Goal: Task Accomplishment & Management: Use online tool/utility

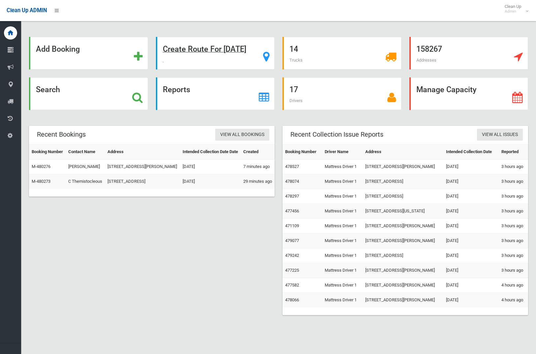
click at [202, 49] on strong "Create Route For Tomorrow" at bounding box center [204, 49] width 83 height 9
drag, startPoint x: 202, startPoint y: 49, endPoint x: 212, endPoint y: 52, distance: 11.1
click at [202, 49] on strong "Create Route For Tomorrow" at bounding box center [204, 49] width 83 height 9
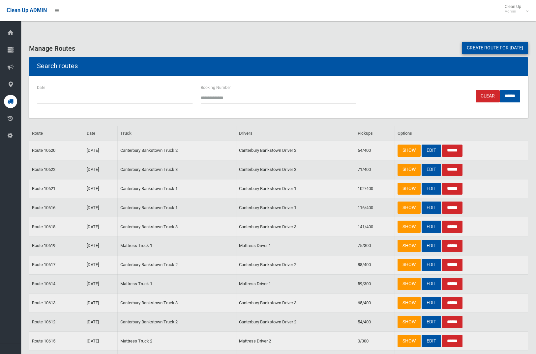
click at [462, 47] on link "Create route for tomorrow" at bounding box center [495, 48] width 66 height 12
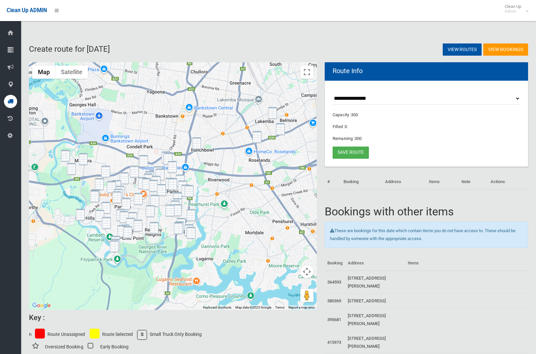
click at [273, 112] on img "34 Taylor Street, LAKEMBA NSW 2195" at bounding box center [272, 113] width 9 height 12
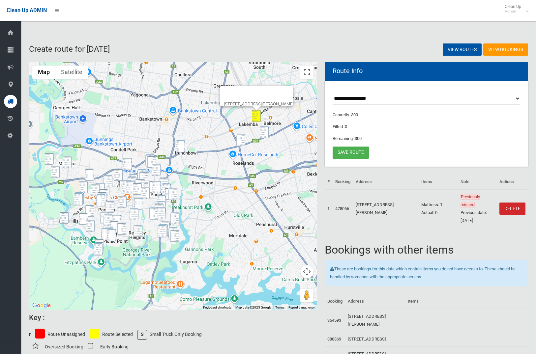
drag, startPoint x: 282, startPoint y: 129, endPoint x: 257, endPoint y: 135, distance: 25.0
click at [279, 130] on div "[STREET_ADDRESS][PERSON_NAME]" at bounding box center [173, 186] width 288 height 248
click at [240, 137] on img "1030 Canterbury Road, ROSELANDS NSW 2196" at bounding box center [240, 140] width 9 height 12
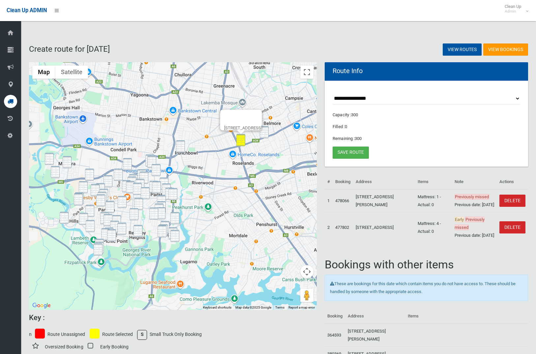
drag, startPoint x: 265, startPoint y: 135, endPoint x: 271, endPoint y: 130, distance: 8.2
click at [265, 135] on img "818-826 Canterbury Road, ROSELANDS NSW 2196" at bounding box center [264, 132] width 9 height 12
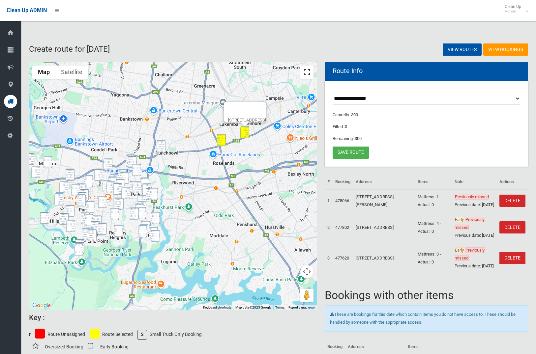
click at [308, 72] on button "Toggle fullscreen view" at bounding box center [306, 72] width 13 height 13
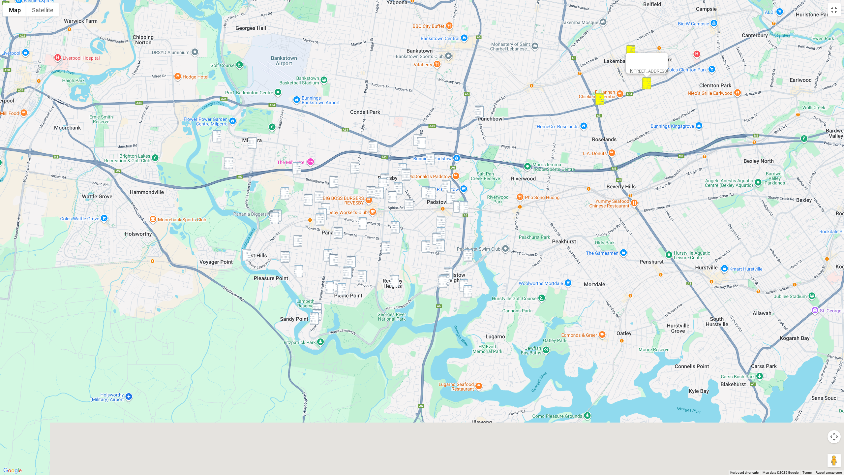
drag, startPoint x: 539, startPoint y: 304, endPoint x: 522, endPoint y: 192, distance: 113.7
click at [522, 192] on div "818-826 Canterbury Road, ROSELANDS NSW 2196" at bounding box center [422, 237] width 844 height 475
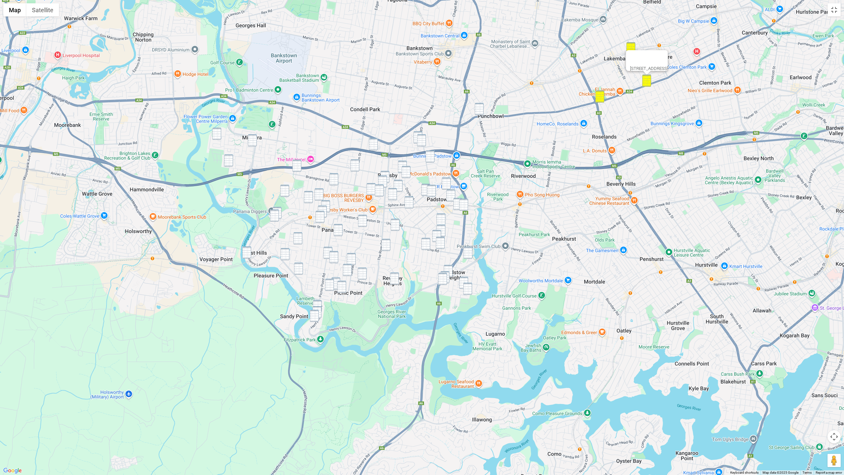
click at [218, 132] on img "6 Piper Close, MILPERRA NSW 2214" at bounding box center [216, 134] width 9 height 12
drag, startPoint x: 252, startPoint y: 140, endPoint x: 239, endPoint y: 151, distance: 17.3
click at [252, 140] on img "16 Ganmain Crescent, MILPERRA NSW 2214" at bounding box center [252, 140] width 9 height 12
click at [233, 158] on div "16 Ganmain Crescent, MILPERRA NSW 2214" at bounding box center [422, 237] width 844 height 475
click at [229, 160] on img "37 Prescott Parade, MILPERRA NSW 2214" at bounding box center [228, 160] width 9 height 12
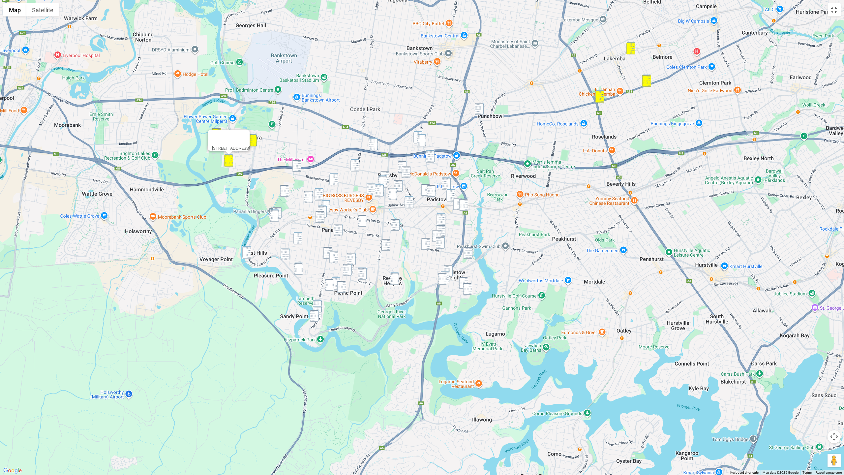
click at [418, 133] on img "9A Atkinson Avenue, PADSTOW NSW 2211" at bounding box center [417, 137] width 9 height 12
click at [478, 110] on img "2 James Street, PUNCHBOWL NSW 2196" at bounding box center [479, 109] width 9 height 12
drag, startPoint x: 423, startPoint y: 138, endPoint x: 417, endPoint y: 140, distance: 5.8
click at [423, 139] on img "2 Turvey Street, PADSTOW NSW 2211" at bounding box center [421, 140] width 9 height 12
drag, startPoint x: 372, startPoint y: 143, endPoint x: 412, endPoint y: 156, distance: 42.7
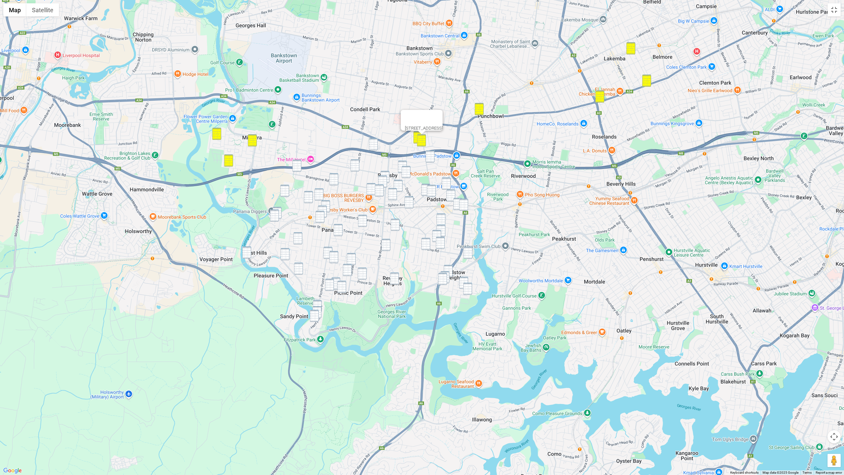
click at [372, 143] on img "25 Sherwood Street, REVESBY NSW 2212" at bounding box center [373, 144] width 9 height 12
click at [431, 159] on img "6 Gwandalan Road, PADSTOW NSW 2211" at bounding box center [430, 156] width 9 height 12
click at [404, 165] on img "4A Langdale Avenue, REVESBY NSW 2212" at bounding box center [402, 167] width 9 height 12
drag, startPoint x: 406, startPoint y: 170, endPoint x: 385, endPoint y: 168, distance: 20.9
click at [405, 170] on img "92A Mackenzie Street, REVESBY NSW 2212" at bounding box center [406, 172] width 9 height 12
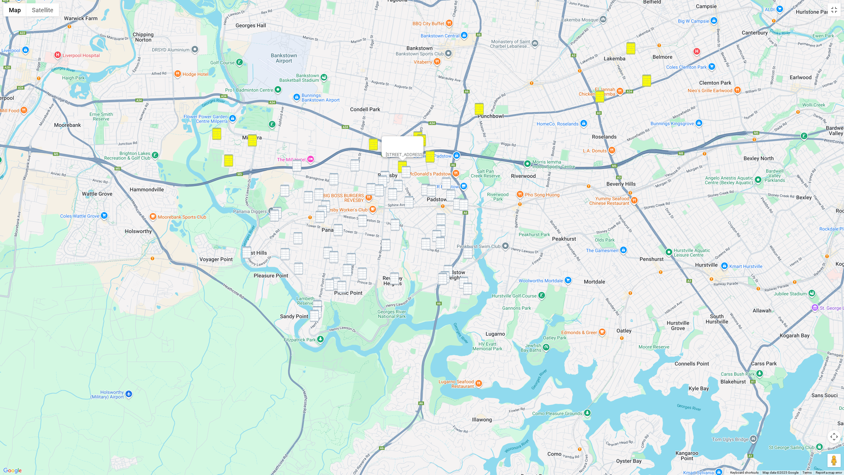
click at [360, 165] on div "To navigate, press the arrow keys. 4A Langdale Avenue, REVESBY NSW 2212" at bounding box center [422, 237] width 844 height 475
click at [354, 167] on img "1/106 Queen Street, REVESBY NSW 2212" at bounding box center [354, 165] width 9 height 12
click at [296, 166] on img "224A Horsley Road, PANANIA NSW 2213" at bounding box center [296, 166] width 9 height 12
click at [284, 188] on img "169 Horsley Road, PANANIA NSW 2213" at bounding box center [284, 191] width 9 height 12
click at [290, 189] on div "To navigate, press the arrow keys. 224A Horsley Road, PANANIA NSW 2213" at bounding box center [422, 237] width 844 height 475
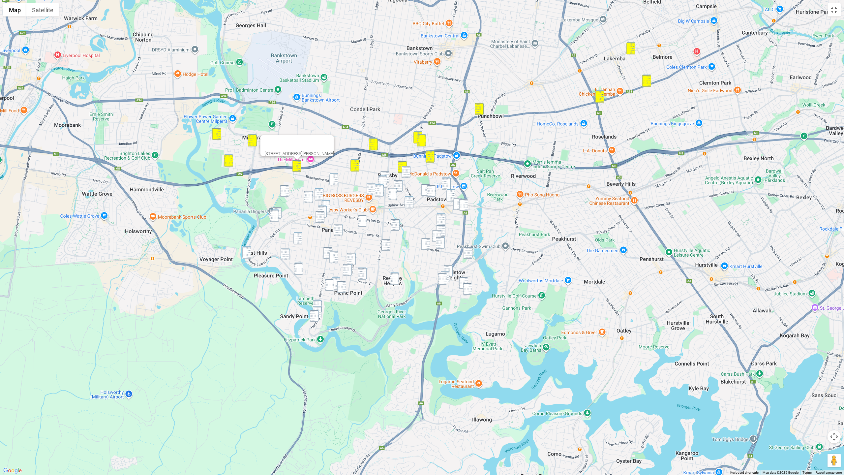
drag, startPoint x: 287, startPoint y: 190, endPoint x: 284, endPoint y: 200, distance: 10.6
click at [286, 190] on img "169 Horsley Road, PANANIA NSW 2213" at bounding box center [284, 191] width 9 height 12
click at [279, 210] on img "3/35 Childs Street, EAST HILLS NSW 2213" at bounding box center [274, 215] width 9 height 12
click at [274, 216] on img "3/35 Childs Street, EAST HILLS NSW 2213" at bounding box center [274, 215] width 9 height 12
drag, startPoint x: 280, startPoint y: 213, endPoint x: 275, endPoint y: 215, distance: 5.2
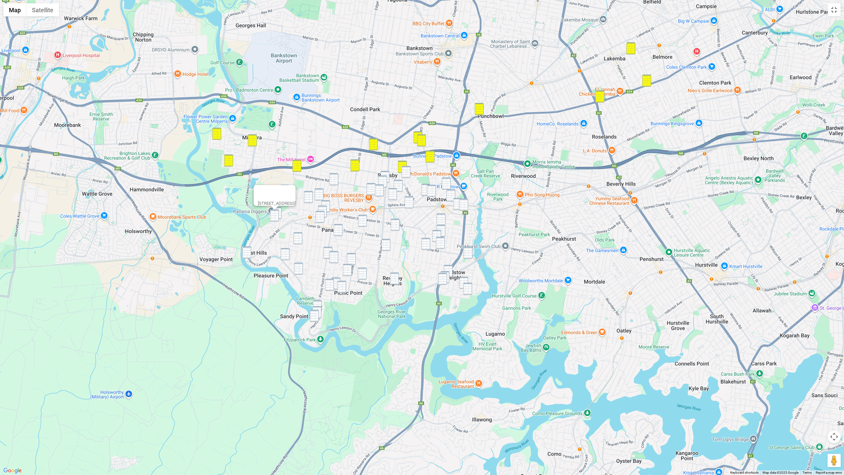
click at [279, 214] on img "18 Childs Street, PANANIA NSW 2213" at bounding box center [277, 213] width 9 height 12
click at [275, 215] on img "3/35 Childs Street, EAST HILLS NSW 2213" at bounding box center [274, 215] width 9 height 12
click at [281, 213] on img "18 Childs Street, PANANIA NSW 2213" at bounding box center [277, 213] width 9 height 12
click at [247, 253] on img "572 Henry Lawson Drive, EAST HILLS NSW 2213" at bounding box center [246, 252] width 9 height 12
drag, startPoint x: 299, startPoint y: 241, endPoint x: 290, endPoint y: 249, distance: 11.9
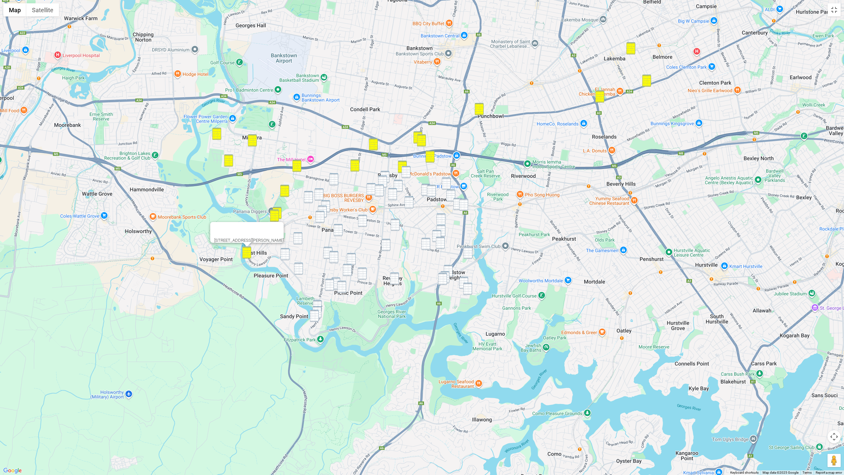
click at [299, 241] on img "23 Harford Avenue, EAST HILLS NSW 2213" at bounding box center [297, 238] width 9 height 12
drag, startPoint x: 283, startPoint y: 254, endPoint x: 290, endPoint y: 262, distance: 10.7
click at [283, 254] on img "12 Browning Street, EAST HILLS NSW 2213" at bounding box center [285, 254] width 9 height 12
drag, startPoint x: 298, startPoint y: 272, endPoint x: 306, endPoint y: 244, distance: 29.9
click at [298, 272] on img "19A Freda Street, PANANIA NSW 2213" at bounding box center [298, 268] width 9 height 12
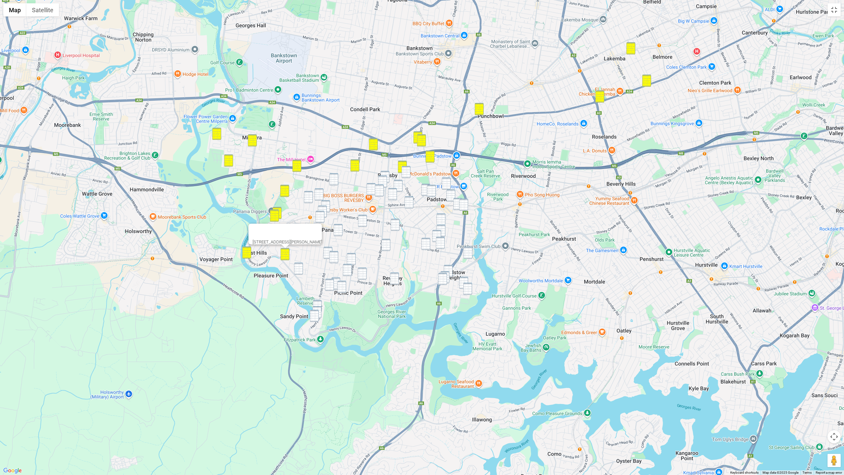
drag, startPoint x: 333, startPoint y: 180, endPoint x: 329, endPoint y: 185, distance: 6.5
click at [333, 180] on img "1A Melham Avenue, PANANIA NSW 2213" at bounding box center [333, 179] width 9 height 12
drag, startPoint x: 320, startPoint y: 194, endPoint x: 315, endPoint y: 195, distance: 4.8
click at [319, 194] on img "9 Hazelglen Avenue, PANANIA NSW 2213" at bounding box center [319, 194] width 9 height 12
click at [311, 195] on img "4 Wilson Street, PANANIA NSW 2213" at bounding box center [308, 197] width 9 height 12
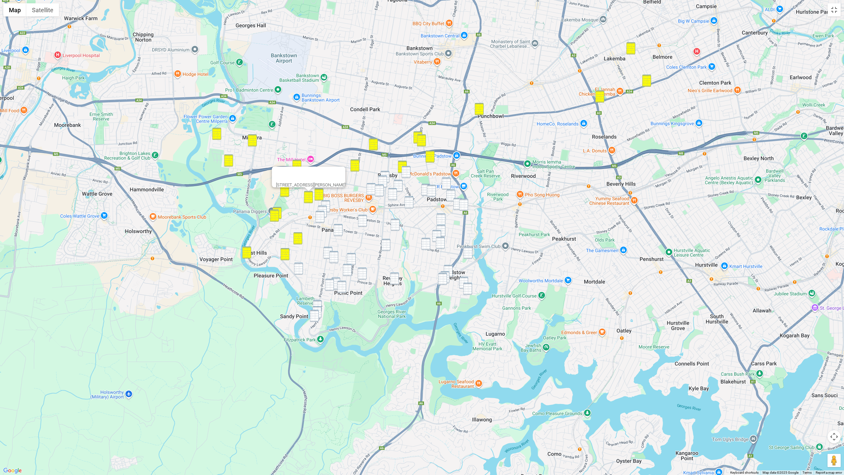
click at [326, 200] on img "146 Marco Avenue, PANANIA NSW 2213" at bounding box center [325, 206] width 9 height 12
click at [323, 206] on img "171 Weston Street, PANANIA NSW 2213" at bounding box center [322, 211] width 9 height 12
drag, startPoint x: 320, startPoint y: 212, endPoint x: 318, endPoint y: 222, distance: 10.6
click at [320, 212] on img "15 Peffer Street, PANANIA NSW 2213" at bounding box center [319, 217] width 9 height 12
click at [340, 231] on img "138 Tompson Road, PANANIA NSW 2213" at bounding box center [338, 230] width 9 height 12
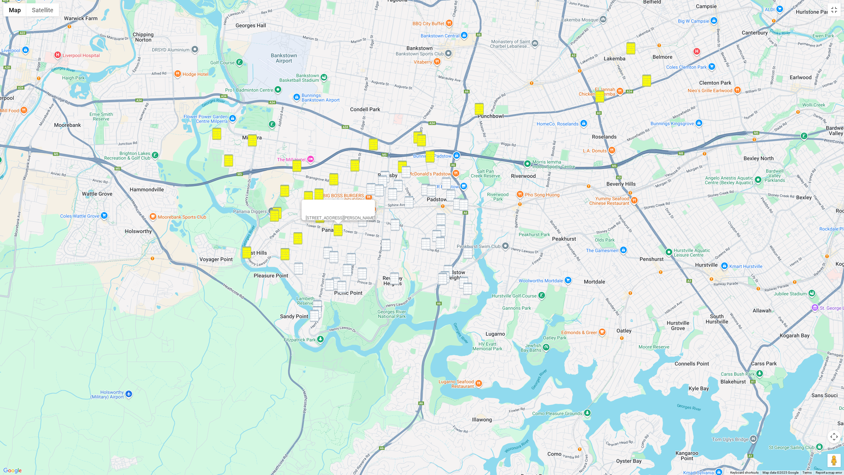
drag, startPoint x: 294, startPoint y: 268, endPoint x: 300, endPoint y: 267, distance: 5.4
click at [294, 268] on img "19A Freda Street, PANANIA NSW 2213" at bounding box center [298, 268] width 9 height 12
drag, startPoint x: 386, startPoint y: 173, endPoint x: 394, endPoint y: 173, distance: 7.6
click at [386, 173] on img "108 The River Road, REVESBY NSW 2212" at bounding box center [384, 177] width 9 height 12
drag, startPoint x: 404, startPoint y: 171, endPoint x: 438, endPoint y: 179, distance: 35.5
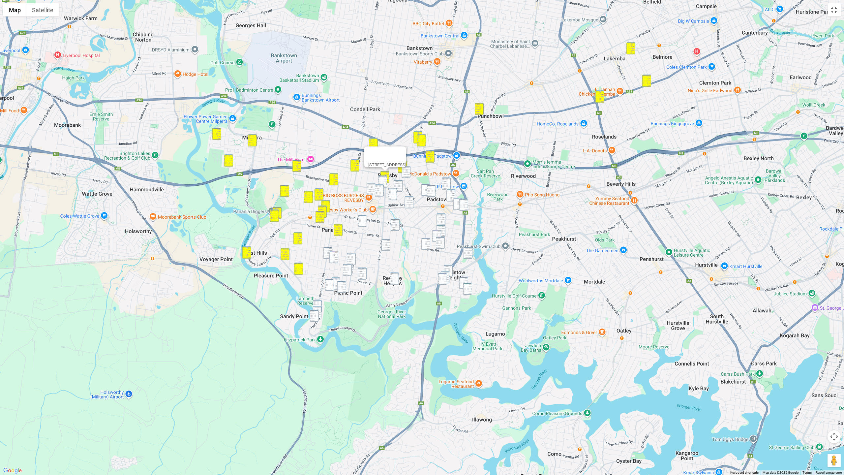
click at [404, 171] on img "92A Mackenzie Street, REVESBY NSW 2212" at bounding box center [406, 172] width 9 height 12
drag, startPoint x: 446, startPoint y: 181, endPoint x: 449, endPoint y: 191, distance: 9.9
click at [446, 182] on img "80 Iberia Street, PADSTOW NSW 2211" at bounding box center [446, 183] width 9 height 12
drag, startPoint x: 450, startPoint y: 192, endPoint x: 452, endPoint y: 194, distance: 3.5
click at [450, 192] on img "26 Banks Street, PADSTOW NSW 2211" at bounding box center [450, 195] width 9 height 12
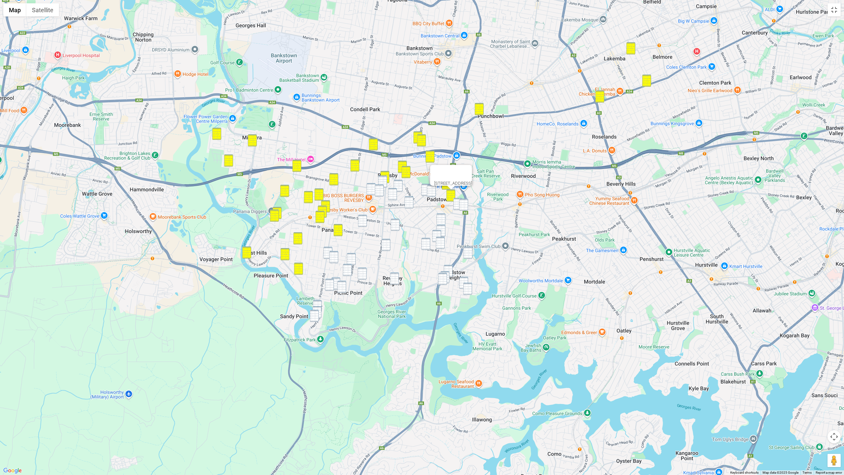
click at [455, 201] on img "17 Parmal Avenue, PADSTOW NSW 2211" at bounding box center [457, 204] width 9 height 12
click at [460, 202] on img "80 Davies Road, PADSTOW NSW 2211" at bounding box center [463, 204] width 9 height 12
drag, startPoint x: 383, startPoint y: 178, endPoint x: 372, endPoint y: 184, distance: 12.7
click at [383, 178] on img "3 Linton Avenue, REVESBY NSW 2212" at bounding box center [382, 181] width 9 height 12
drag, startPoint x: 371, startPoint y: 185, endPoint x: 379, endPoint y: 190, distance: 9.2
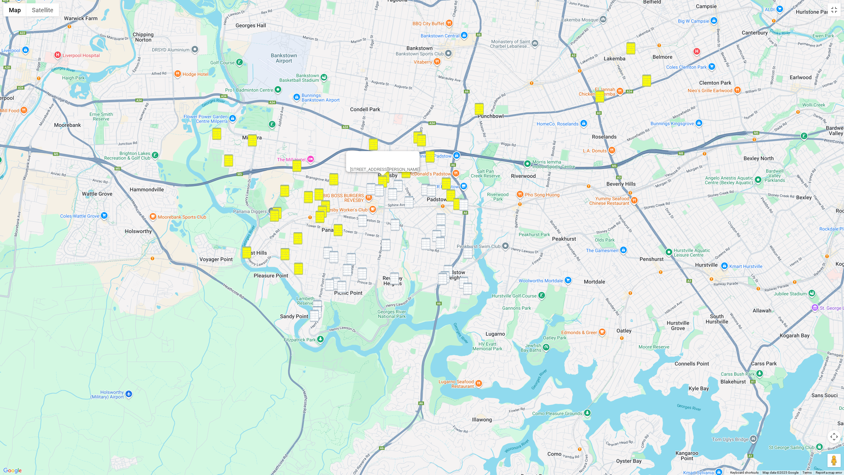
click at [371, 185] on img "18 Swan Street, REVESBY NSW 2212" at bounding box center [371, 189] width 9 height 12
drag, startPoint x: 380, startPoint y: 190, endPoint x: 393, endPoint y: 185, distance: 14.3
click at [380, 190] on img "23 Simmons Street, REVESBY NSW 2212" at bounding box center [379, 190] width 9 height 12
click at [401, 186] on img "1 English Street, REVESBY NSW 2212" at bounding box center [398, 186] width 9 height 12
drag, startPoint x: 393, startPoint y: 193, endPoint x: 406, endPoint y: 193, distance: 12.9
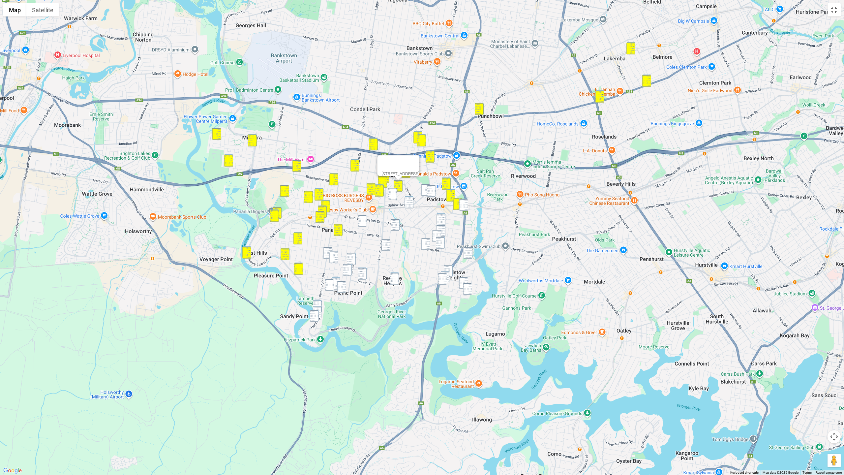
click at [393, 193] on img "10 Flood Avenue, REVESBY NSW 2212" at bounding box center [392, 194] width 9 height 12
click at [422, 190] on img "13 Sphinx Avenue, PADSTOW NSW 2211" at bounding box center [425, 190] width 9 height 12
click at [431, 191] on img "115 Arab Road, PADSTOW NSW 2211" at bounding box center [431, 191] width 9 height 12
click at [464, 209] on img "80 Davies Road, PADSTOW NSW 2211" at bounding box center [463, 204] width 9 height 12
click at [412, 204] on img "4 Tony Crescent, PADSTOW NSW 2211" at bounding box center [409, 202] width 9 height 12
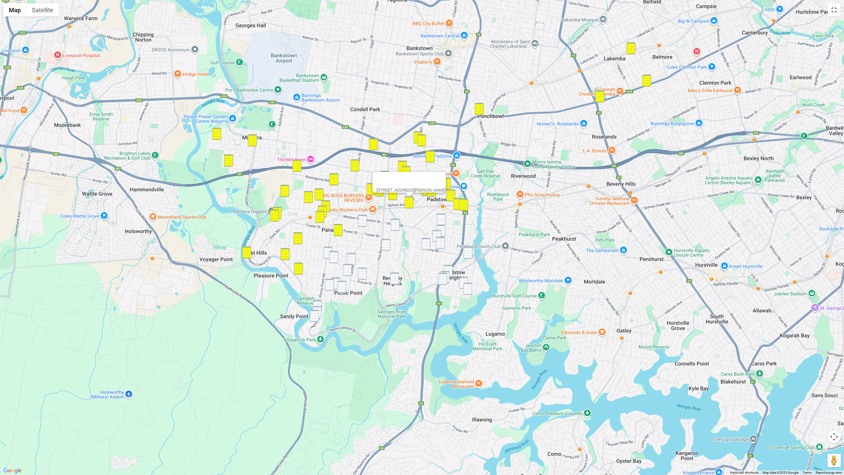
drag, startPoint x: 443, startPoint y: 218, endPoint x: 440, endPoint y: 228, distance: 10.7
click at [443, 218] on img "64 Orient Road, PADSTOW NSW 2211" at bounding box center [440, 219] width 9 height 12
click at [440, 229] on img "55 Windsor Road, PADSTOW NSW 2211" at bounding box center [440, 231] width 9 height 12
click at [436, 237] on img "36 Chamberlain Road, PADSTOW NSW 2211" at bounding box center [440, 243] width 9 height 12
click at [442, 245] on img "36 Chamberlain Road, PADSTOW NSW 2211" at bounding box center [440, 243] width 9 height 12
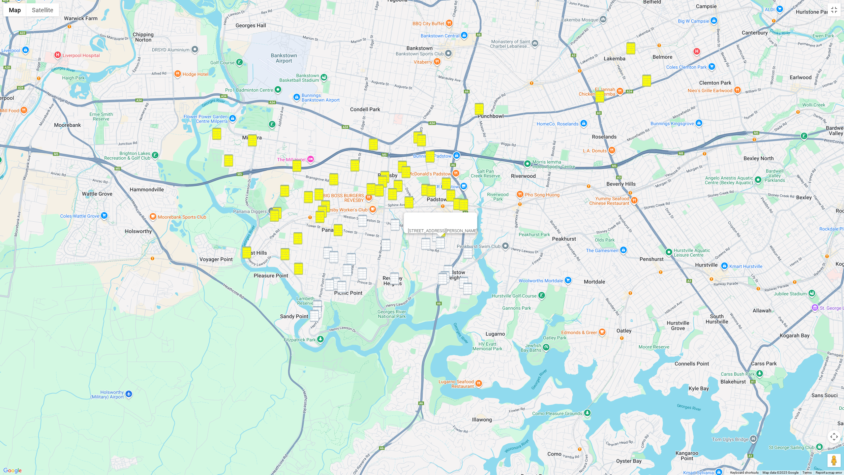
click at [427, 246] on img "131B Alma Road, PADSTOW NSW 2211" at bounding box center [425, 244] width 9 height 12
drag, startPoint x: 435, startPoint y: 235, endPoint x: 439, endPoint y: 241, distance: 6.8
click at [435, 235] on img "34 Craigie Avenue, PADSTOW NSW 2211" at bounding box center [436, 236] width 9 height 12
drag, startPoint x: 440, startPoint y: 241, endPoint x: 441, endPoint y: 247, distance: 6.5
click at [440, 243] on img "36 Chamberlain Road, PADSTOW NSW 2211" at bounding box center [440, 243] width 9 height 12
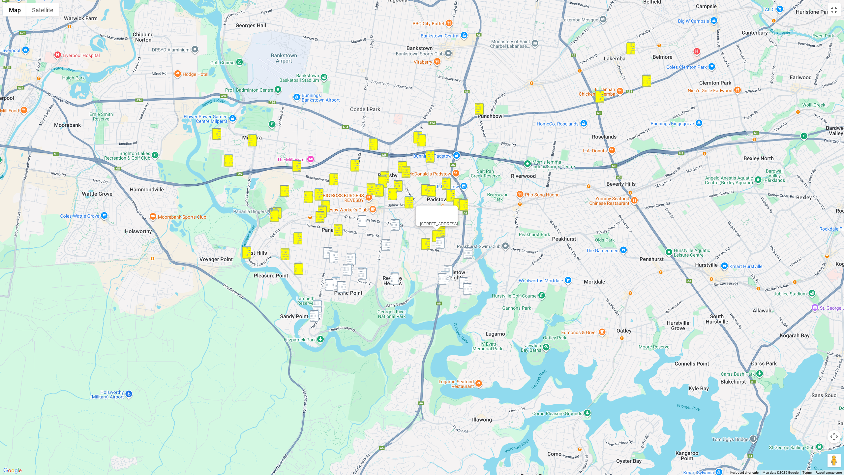
click at [449, 265] on img "959 Henry Lawson Drive, PADSTOW HEIGHTS NSW 2211" at bounding box center [448, 271] width 9 height 12
drag, startPoint x: 462, startPoint y: 280, endPoint x: 450, endPoint y: 278, distance: 12.4
click at [462, 280] on img "5 Hilltop Avenue, PADSTOW HEIGHTS NSW 2211" at bounding box center [463, 283] width 9 height 12
click at [449, 277] on img "2 Redwood Place, PADSTOW HEIGHTS NSW 2211" at bounding box center [444, 277] width 9 height 12
drag, startPoint x: 444, startPoint y: 279, endPoint x: 466, endPoint y: 288, distance: 23.5
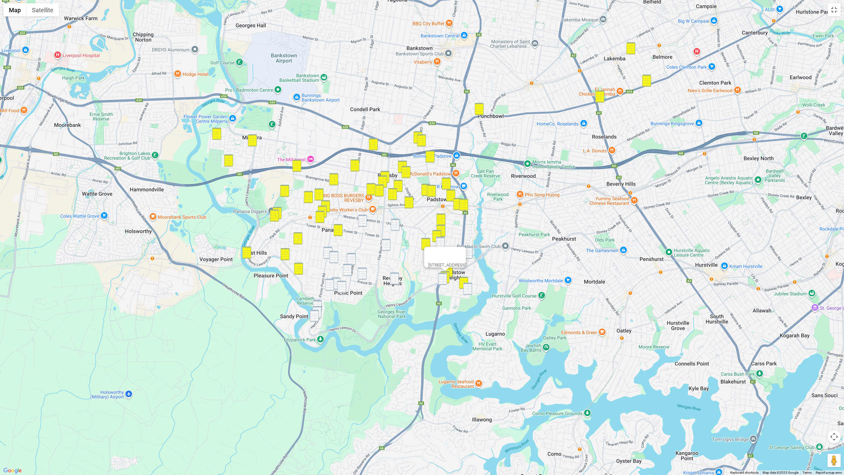
click at [445, 279] on img "8 Redwood Place, PADSTOW HEIGHTS NSW 2211" at bounding box center [442, 279] width 9 height 12
drag, startPoint x: 471, startPoint y: 289, endPoint x: 467, endPoint y: 289, distance: 3.3
click at [470, 289] on img "15 Nambucca Place, PADSTOW HEIGHTS NSW 2211" at bounding box center [467, 289] width 9 height 12
click at [365, 225] on img "20 Eastern Avenue, REVESBY NSW 2212" at bounding box center [362, 221] width 9 height 12
drag
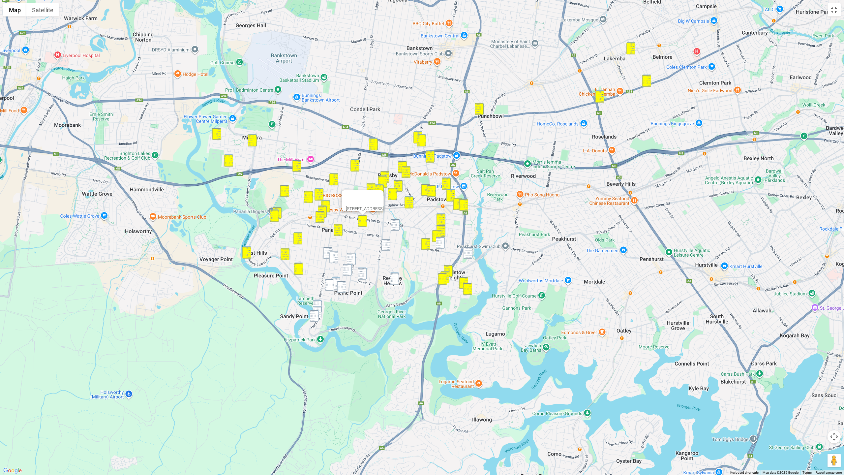
click at [398, 225] on img "18 Hydrae Street, REVESBY NSW 2212" at bounding box center [395, 225] width 9 height 12
click at [441, 247] on img "36 Chamberlain Road, PADSTOW NSW 2211" at bounding box center [440, 243] width 9 height 12
click at [389, 245] on img "64 Vega Street, REVESBY NSW 2212" at bounding box center [385, 245] width 9 height 12
click at [440, 245] on img "36 Chamberlain Road, PADSTOW NSW 2211" at bounding box center [440, 243] width 9 height 12
click at [326, 250] on img "77 Picnic Point Road, PANANIA NSW 2213" at bounding box center [327, 253] width 9 height 12
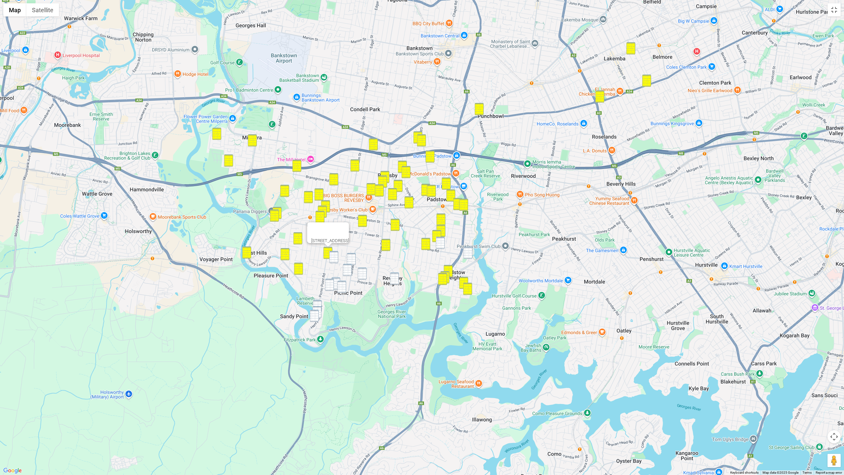
click at [333, 256] on img "52 Ramsay Road, PANANIA NSW 2213" at bounding box center [333, 257] width 9 height 12
click at [351, 257] on img "42 Kennedy Street, PICNIC POINT NSW 2213" at bounding box center [351, 259] width 9 height 12
click at [345, 265] on img "55 Apex Avenue, PICNIC POINT NSW 2213" at bounding box center [347, 270] width 9 height 12
click at [334, 261] on img "52 Ramsay Road, PANANIA NSW 2213" at bounding box center [333, 257] width 9 height 12
click at [438, 246] on img "36 Chamberlain Road, PADSTOW NSW 2211" at bounding box center [440, 243] width 9 height 12
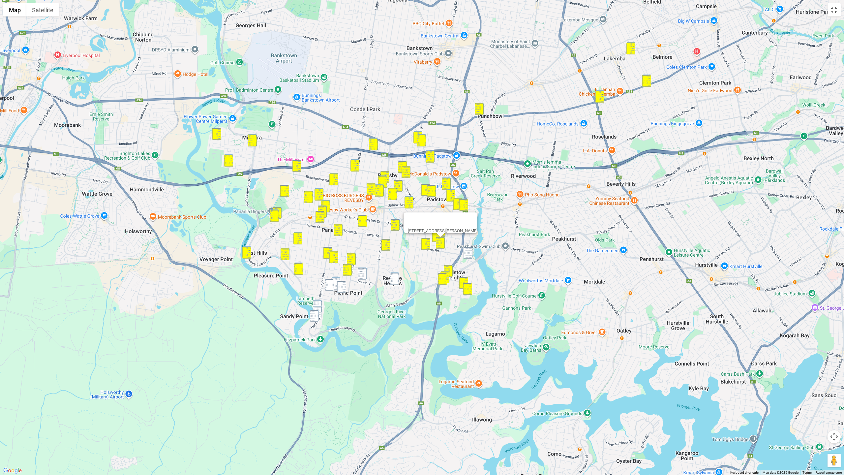
click at [364, 276] on img "9 Seidel Avenue, PICNIC POINT NSW 2213" at bounding box center [362, 273] width 9 height 12
click at [393, 279] on img "58 Morotai Road, REVESBY HEIGHTS NSW 2212" at bounding box center [394, 278] width 9 height 12
click at [332, 281] on img "85 Burns Road, PICNIC POINT NSW 2213" at bounding box center [329, 285] width 9 height 12
click at [336, 279] on img "68 Burns Road, PICNIC POINT NSW 2213" at bounding box center [335, 283] width 9 height 12
click at [341, 283] on img "51 Burns Road, PICNIC POINT NSW 2213" at bounding box center [341, 287] width 9 height 12
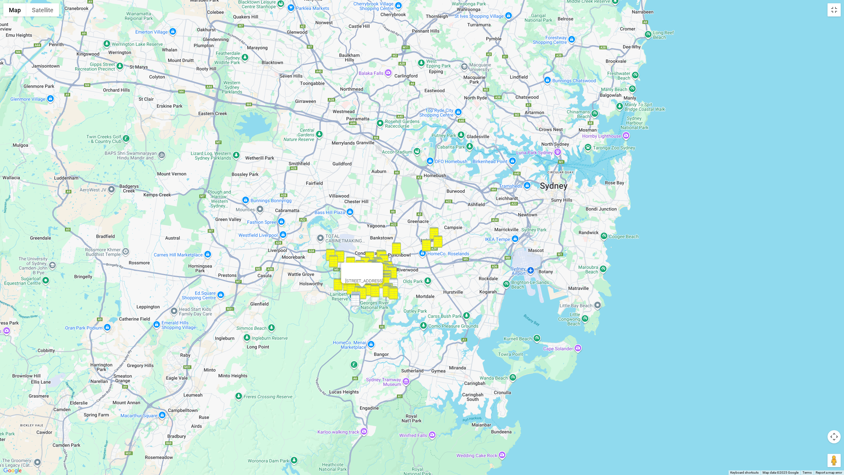
click at [383, 273] on button "Close" at bounding box center [375, 270] width 16 height 16
click at [355, 300] on img "838 Henry Lawson Drive, PICNIC POINT NSW 2213" at bounding box center [355, 300] width 9 height 12
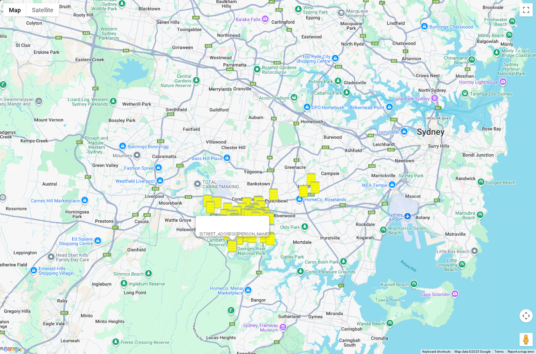
click at [235, 225] on div "838 Henry Lawson Drive, PICNIC POINT NSW 2213" at bounding box center [268, 177] width 536 height 354
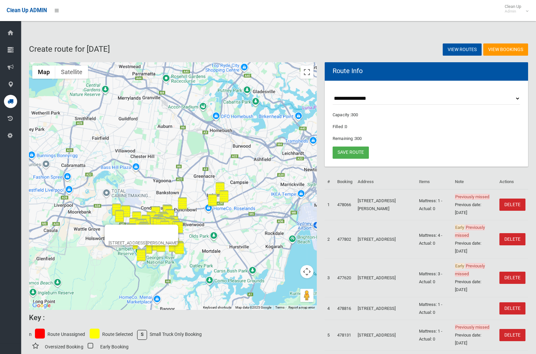
click at [162, 233] on div at bounding box center [135, 233] width 54 height 16
click at [162, 234] on div at bounding box center [135, 233] width 54 height 16
click at [146, 248] on img "51 Burns Road, PICNIC POINT NSW 2213" at bounding box center [147, 248] width 9 height 12
click at [150, 244] on img "51 Burns Road, PICNIC POINT NSW 2213" at bounding box center [147, 248] width 9 height 12
click at [146, 248] on img "806A Henry Lawson Drive, PICNIC POINT NSW 2213" at bounding box center [141, 253] width 9 height 12
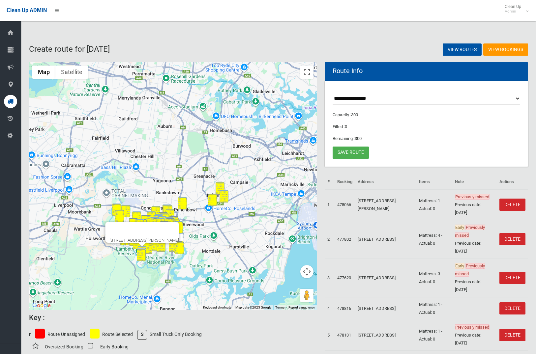
click at [306, 272] on button "Map camera controls" at bounding box center [306, 271] width 13 height 13
click at [293, 255] on button "Zoom in" at bounding box center [290, 255] width 13 height 13
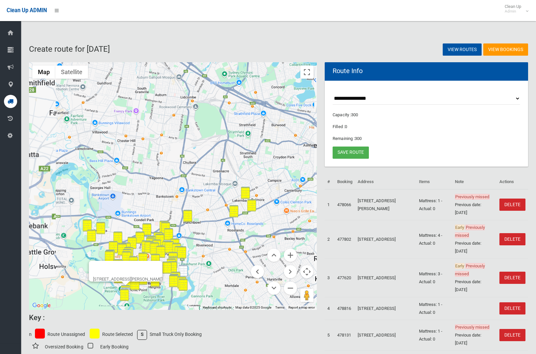
click at [293, 255] on button "Zoom in" at bounding box center [290, 255] width 13 height 13
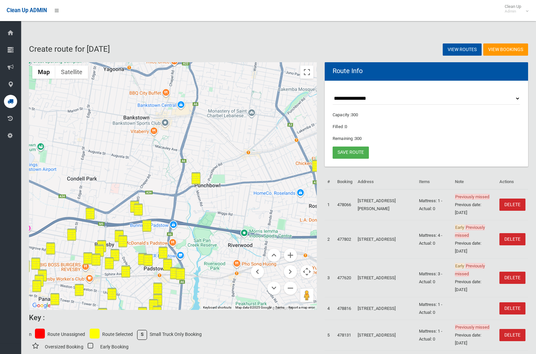
click at [191, 138] on div "806A Henry Lawson Drive, PICNIC POINT NSW 2213" at bounding box center [173, 186] width 288 height 248
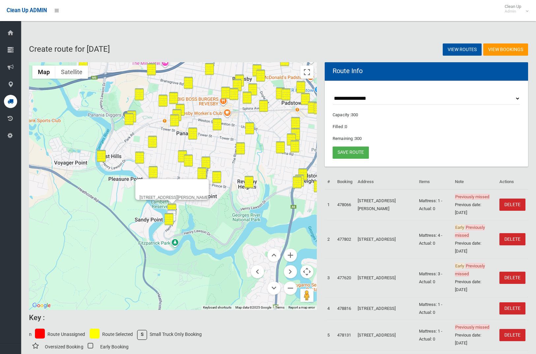
click at [198, 103] on div "806A Henry Lawson Drive, PICNIC POINT NSW 2213" at bounding box center [173, 186] width 288 height 248
click at [173, 212] on img "824 Henry Lawson Drive, PICNIC POINT NSW 2213" at bounding box center [171, 216] width 9 height 12
click at [292, 286] on button "Zoom out" at bounding box center [290, 288] width 13 height 13
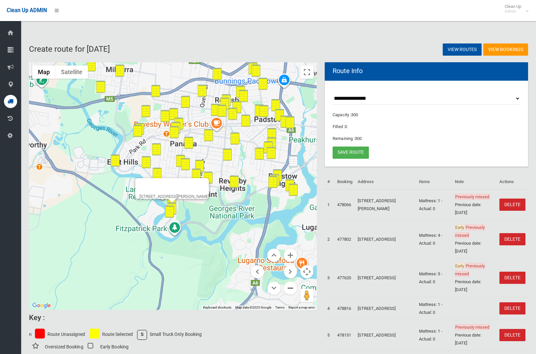
click at [292, 286] on button "Zoom out" at bounding box center [290, 288] width 13 height 13
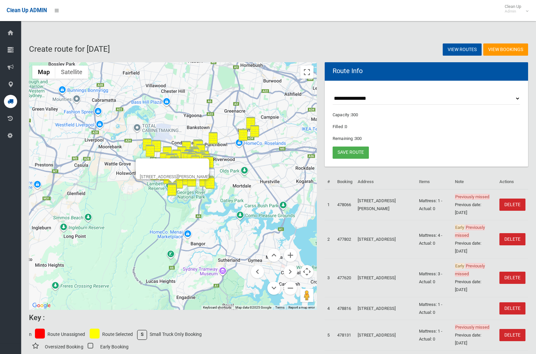
click at [193, 162] on div at bounding box center [166, 167] width 54 height 16
click at [209, 174] on div "824 Henry Lawson Drive, PICNIC POINT NSW 2213" at bounding box center [174, 176] width 70 height 5
click at [209, 159] on button "Close" at bounding box center [201, 167] width 16 height 16
click at [212, 173] on img "4 Wainwright Avenue, PADSTOW NSW 2211" at bounding box center [210, 174] width 9 height 12
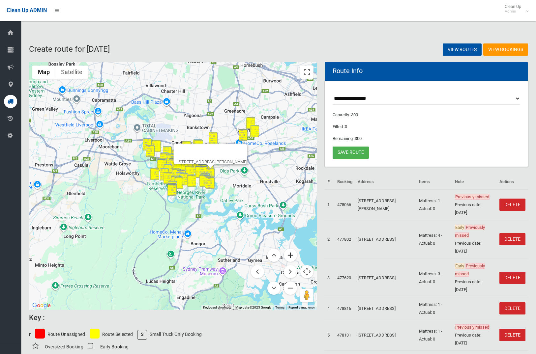
click at [290, 256] on button "Zoom in" at bounding box center [290, 255] width 13 height 13
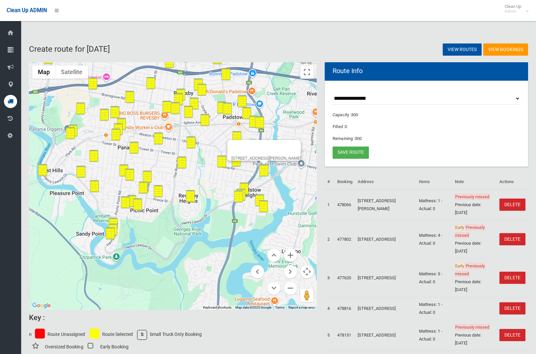
click at [197, 249] on div "4 Wainwright Avenue, PADSTOW NSW 2211" at bounding box center [173, 186] width 288 height 248
click at [290, 256] on button "Zoom in" at bounding box center [290, 255] width 13 height 13
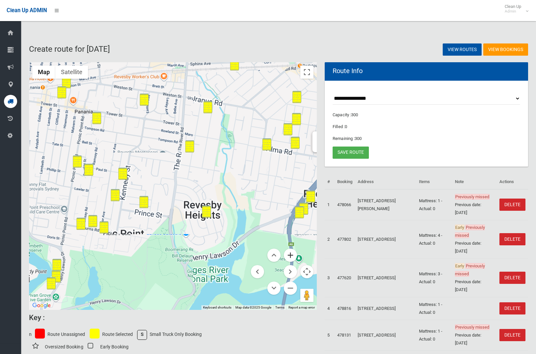
click at [290, 256] on button "Zoom in" at bounding box center [290, 255] width 13 height 13
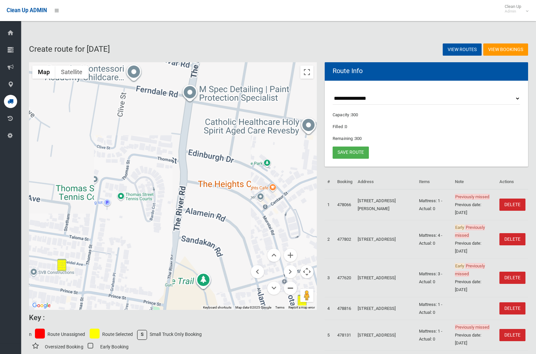
scroll to position [4, 0]
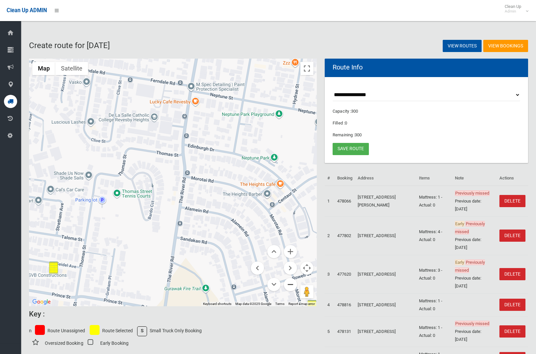
click at [288, 284] on button "Zoom out" at bounding box center [290, 284] width 13 height 13
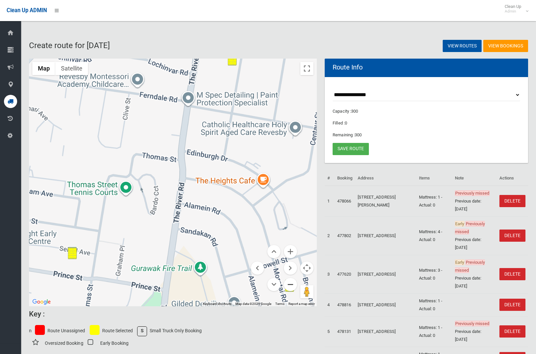
click at [288, 284] on button "Zoom out" at bounding box center [290, 284] width 13 height 13
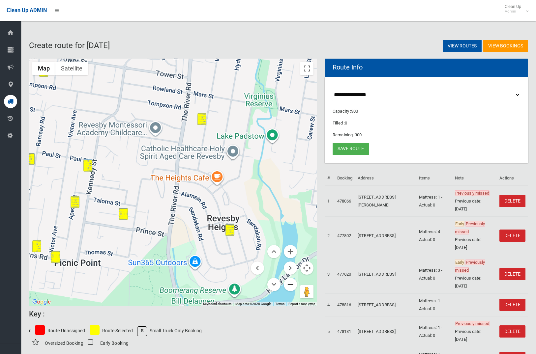
click at [288, 284] on button "Zoom out" at bounding box center [290, 284] width 13 height 13
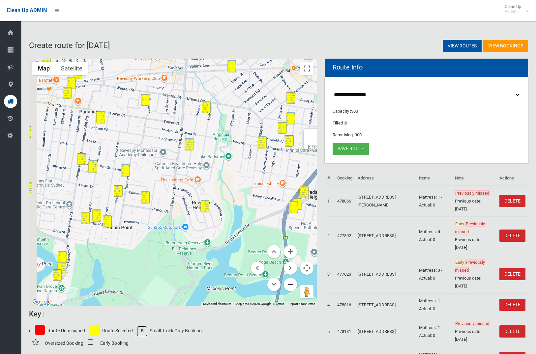
click at [288, 284] on button "Zoom out" at bounding box center [290, 284] width 13 height 13
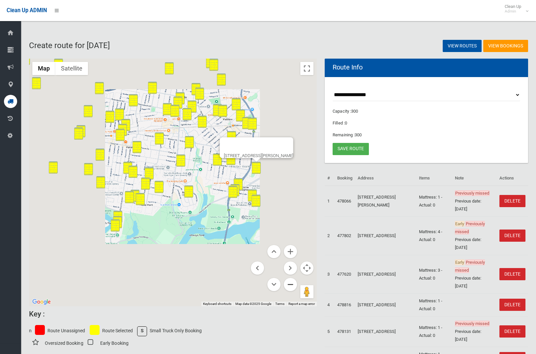
click at [288, 284] on button "Zoom out" at bounding box center [290, 284] width 13 height 13
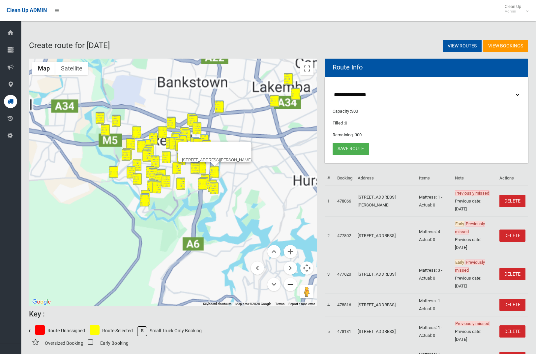
click at [288, 284] on button "Zoom out" at bounding box center [290, 284] width 13 height 13
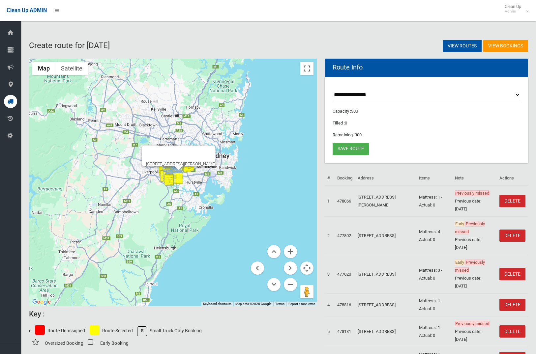
click at [210, 148] on button "Close" at bounding box center [207, 154] width 16 height 16
click at [353, 150] on link "Save route" at bounding box center [351, 149] width 36 height 12
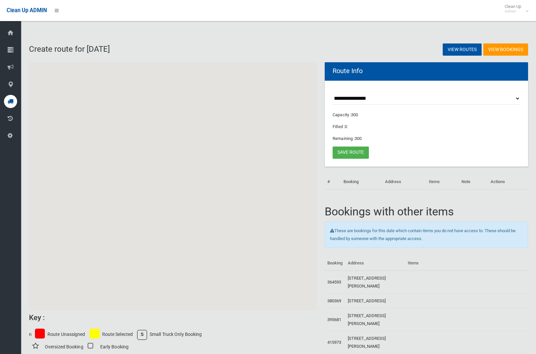
scroll to position [4, 0]
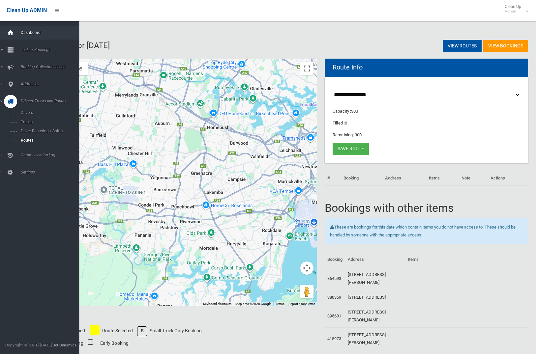
click at [13, 31] on icon at bounding box center [10, 32] width 7 height 13
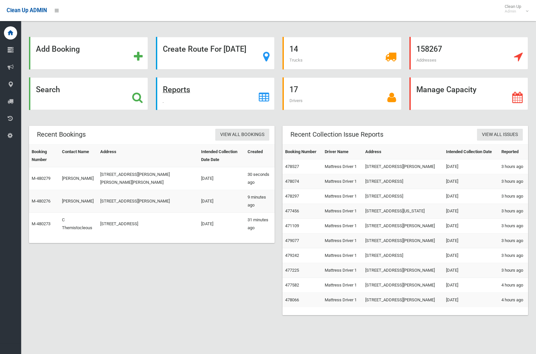
click at [184, 89] on strong "Reports" at bounding box center [176, 89] width 27 height 9
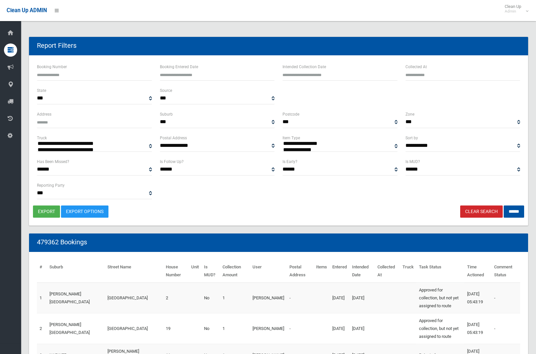
select select
type input "**********"
click at [336, 79] on input "text" at bounding box center [340, 75] width 115 height 12
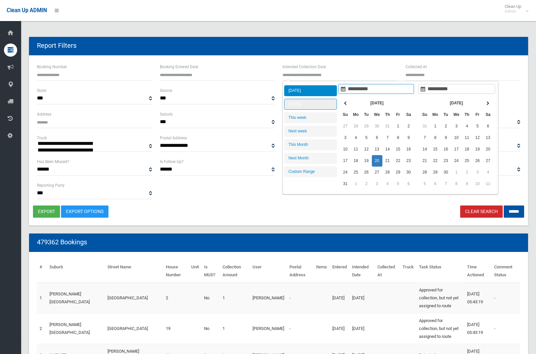
type input "**********"
click at [312, 107] on li "[DATE]" at bounding box center [310, 104] width 53 height 11
type input "**********"
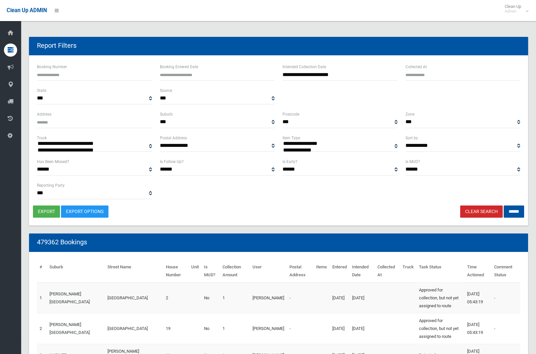
select select "**"
click at [515, 211] on input "******" at bounding box center [514, 212] width 20 height 12
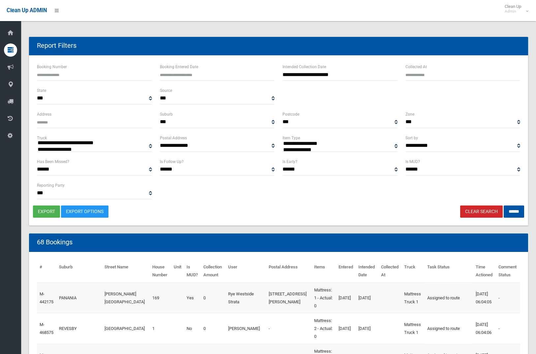
select select
click at [50, 212] on button "export" at bounding box center [46, 212] width 27 height 12
click at [464, 218] on div "**********" at bounding box center [278, 140] width 499 height 170
click at [465, 215] on link "Clear Search" at bounding box center [481, 212] width 43 height 12
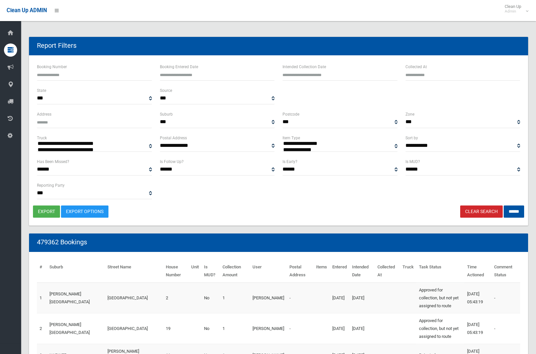
select select
type input "**********"
click at [322, 75] on input "text" at bounding box center [340, 75] width 115 height 12
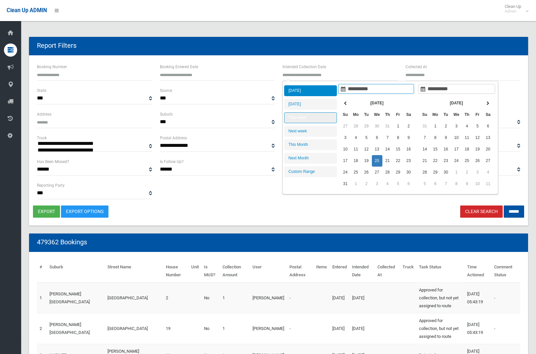
type input "**********"
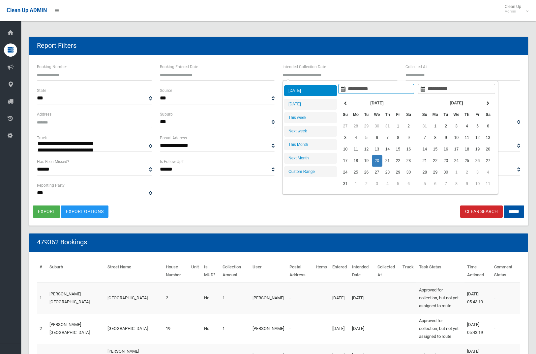
type input "**********"
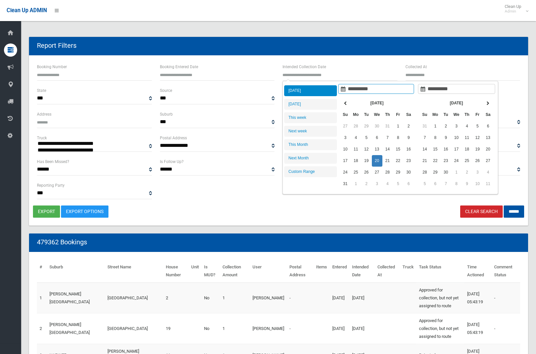
click at [315, 94] on li "[DATE]" at bounding box center [310, 90] width 53 height 11
type input "**********"
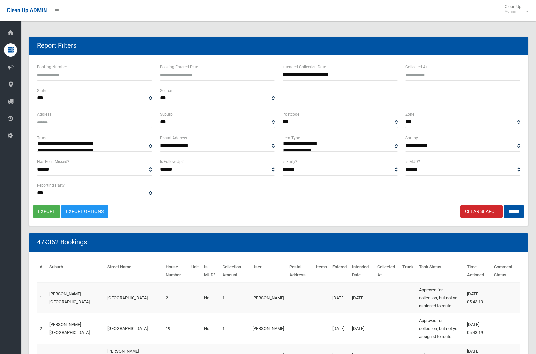
select select "**"
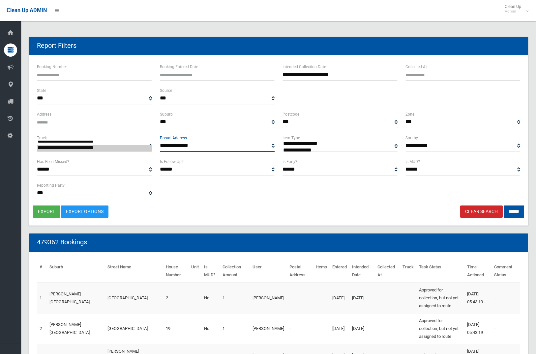
scroll to position [73, 0]
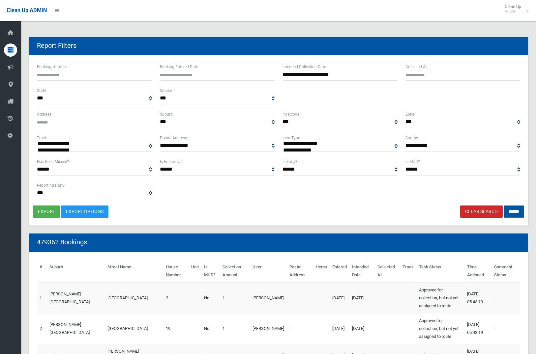
drag, startPoint x: 511, startPoint y: 209, endPoint x: 506, endPoint y: 206, distance: 5.5
click at [511, 209] on input "******" at bounding box center [514, 212] width 20 height 12
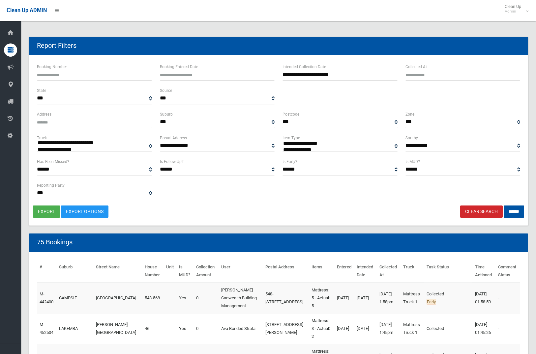
select select
click at [47, 212] on button "export" at bounding box center [46, 212] width 27 height 12
